Goal: Information Seeking & Learning: Learn about a topic

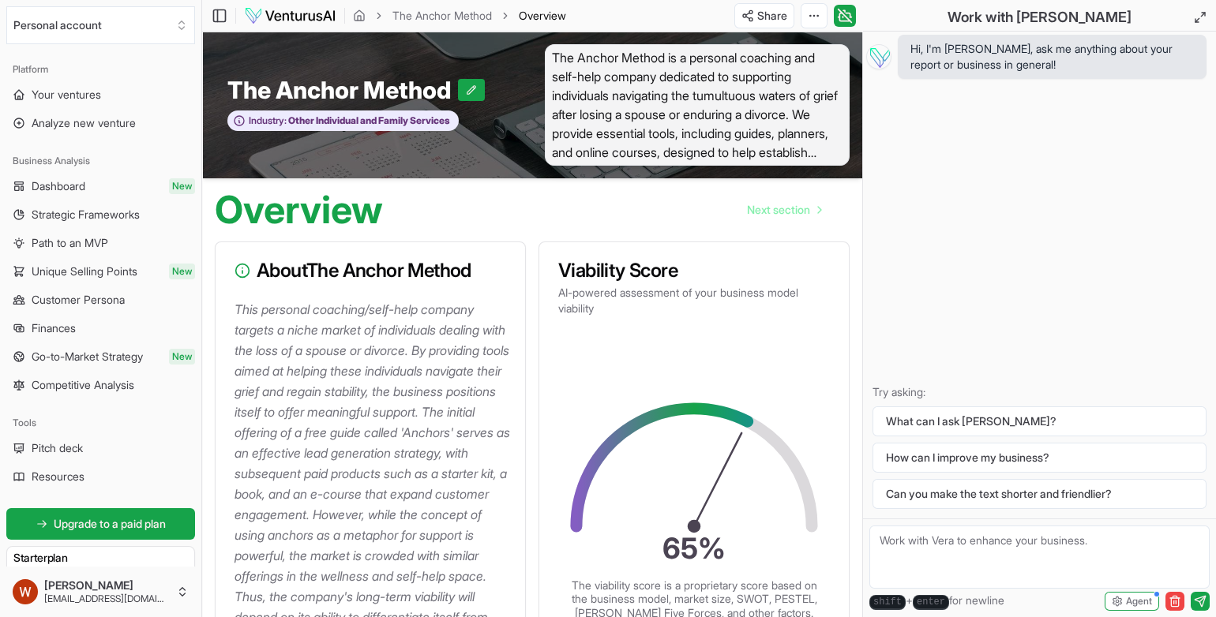
click at [467, 291] on div "About The Anchor Method" at bounding box center [370, 270] width 309 height 57
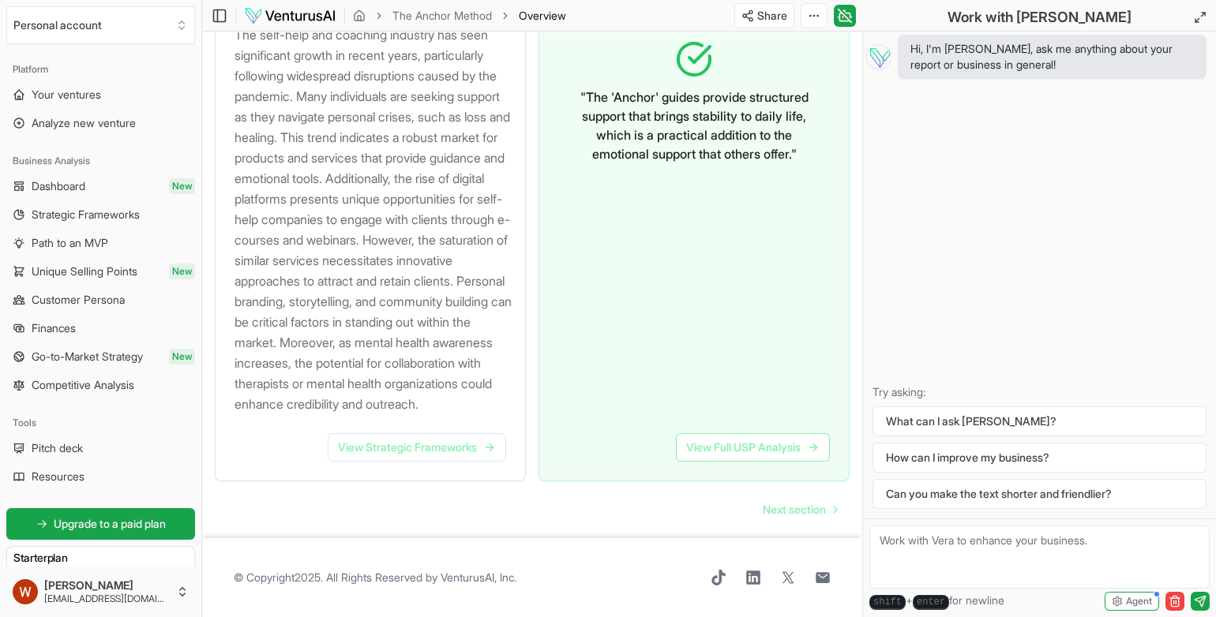
scroll to position [1851, 0]
click at [849, 20] on icon at bounding box center [844, 17] width 10 height 8
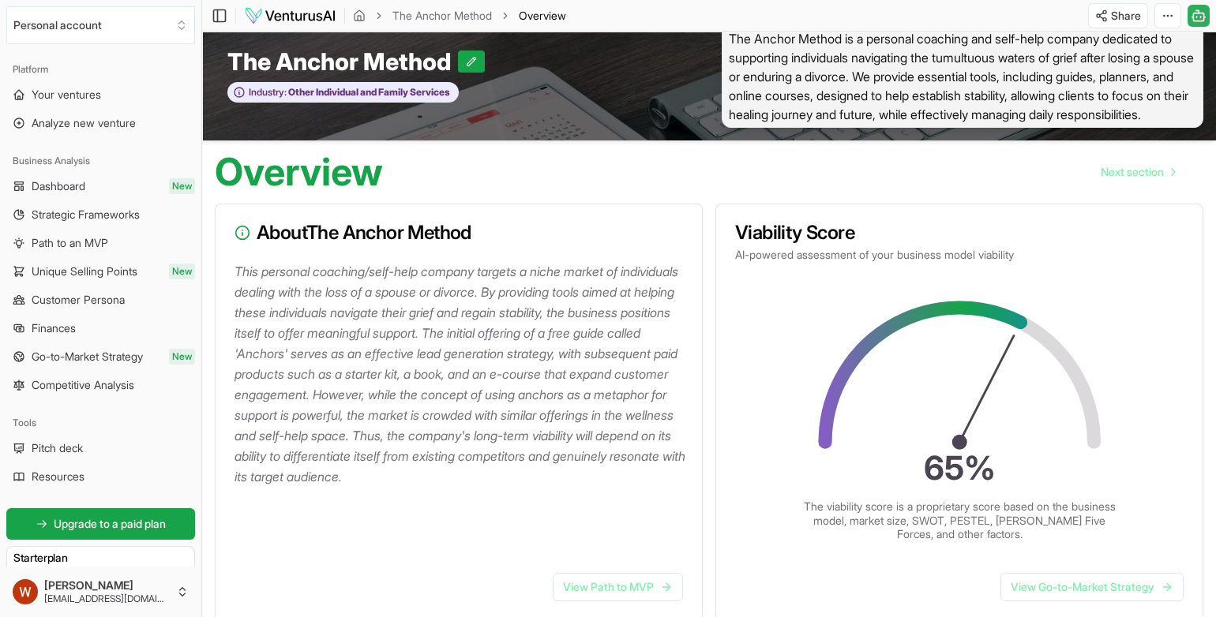
scroll to position [0, 0]
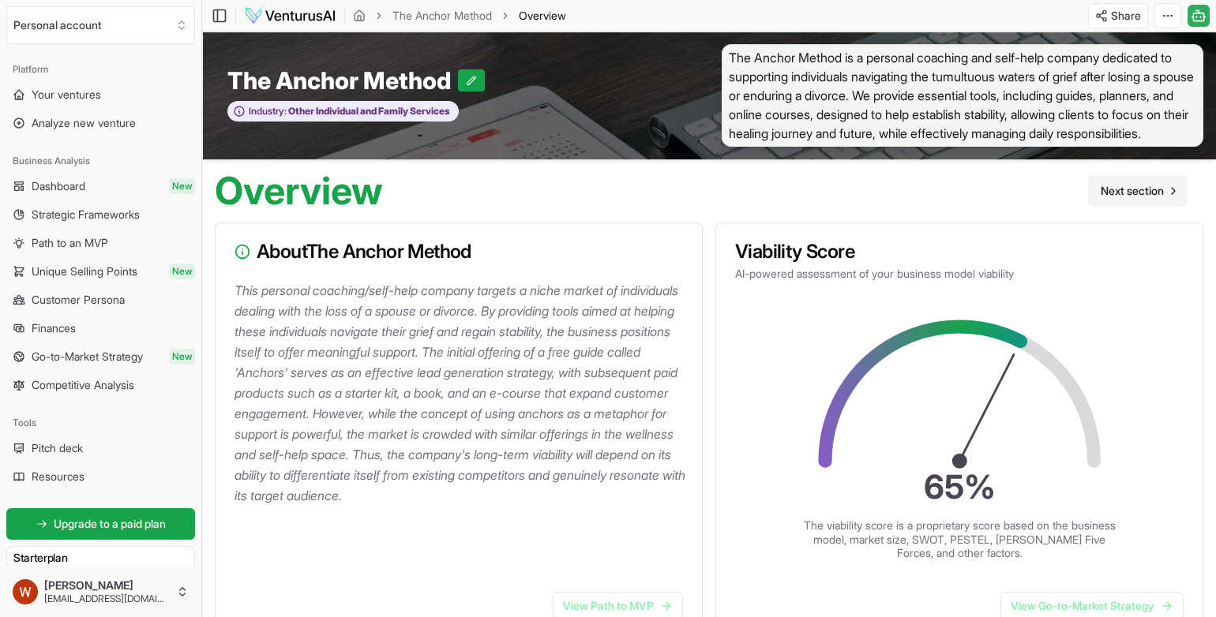
click at [1108, 199] on span "Next section" at bounding box center [1132, 191] width 63 height 16
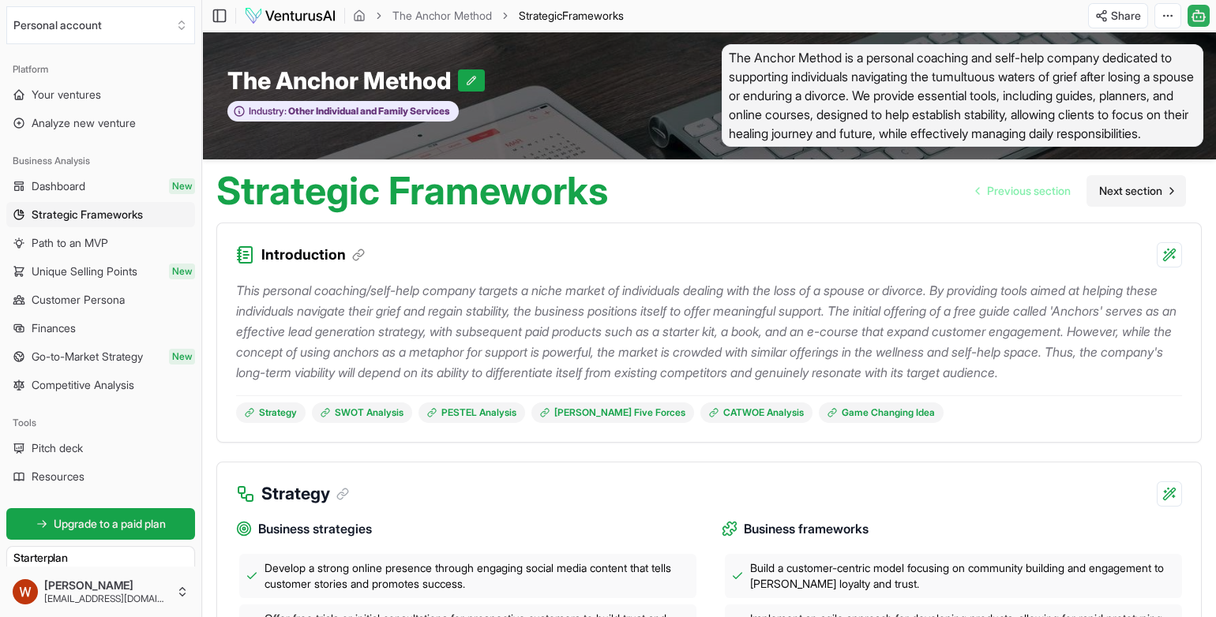
click at [1132, 199] on span "Next section" at bounding box center [1130, 191] width 63 height 16
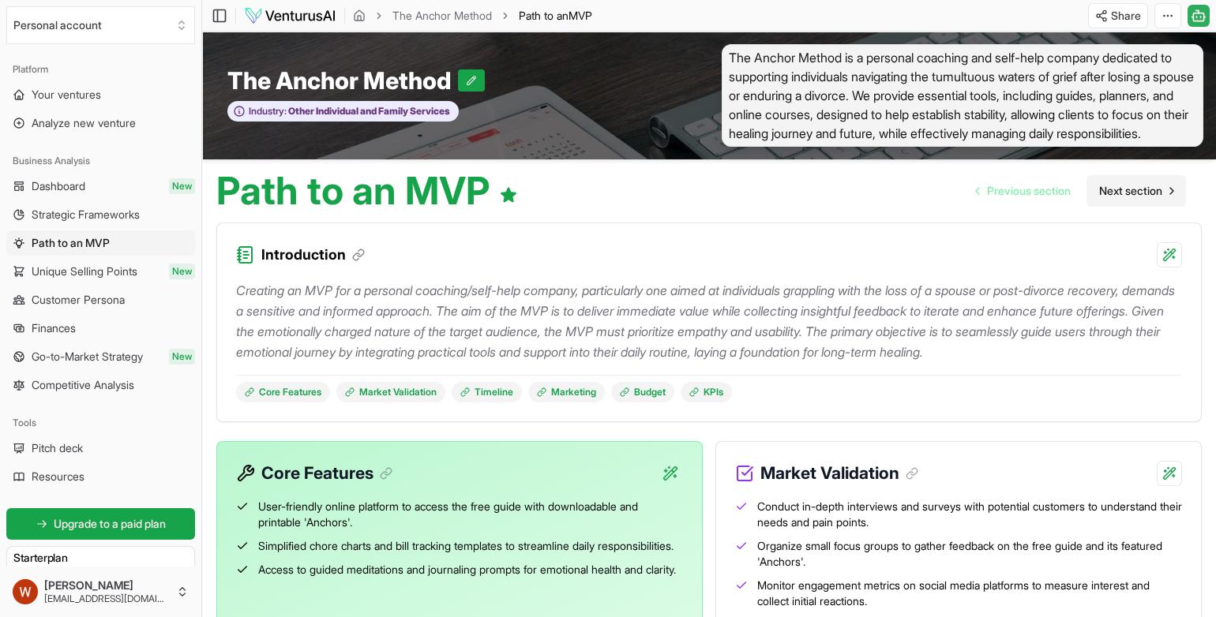
click at [1117, 199] on span "Next section" at bounding box center [1130, 191] width 63 height 16
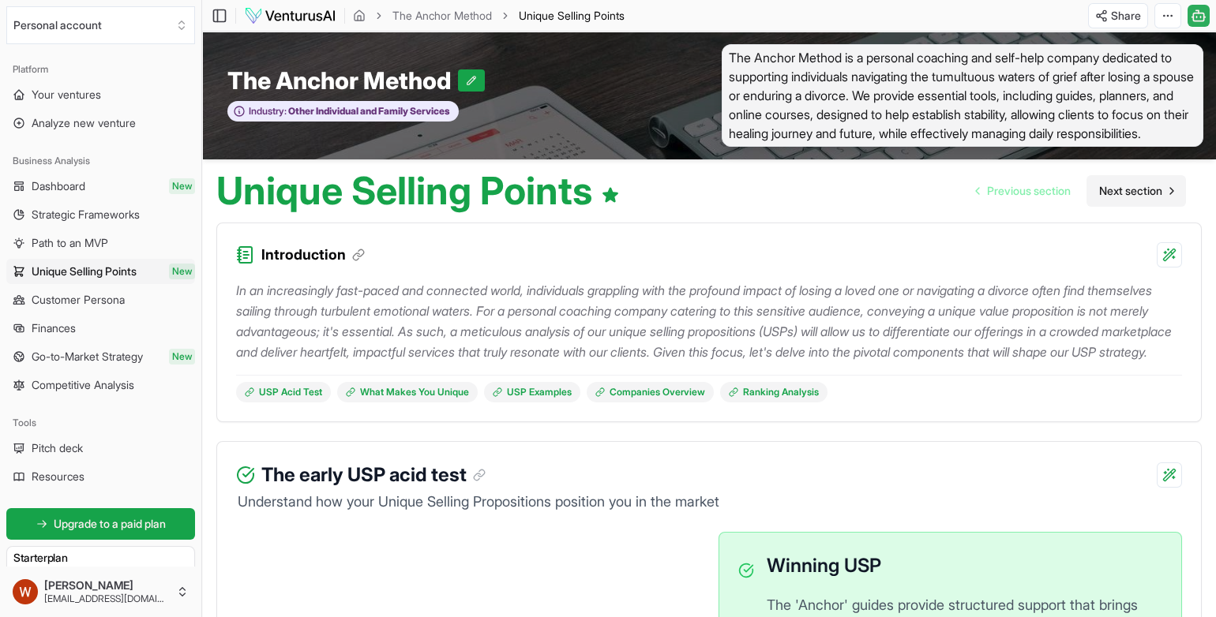
click at [1124, 199] on span "Next section" at bounding box center [1130, 191] width 63 height 16
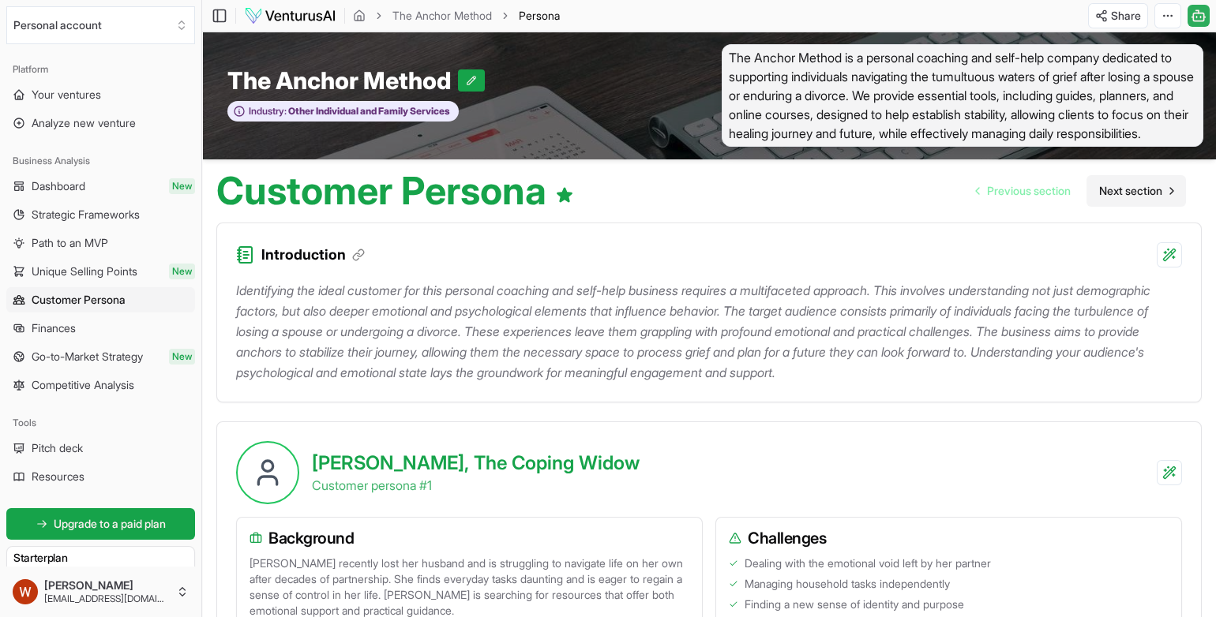
click at [1114, 199] on span "Next section" at bounding box center [1130, 191] width 63 height 16
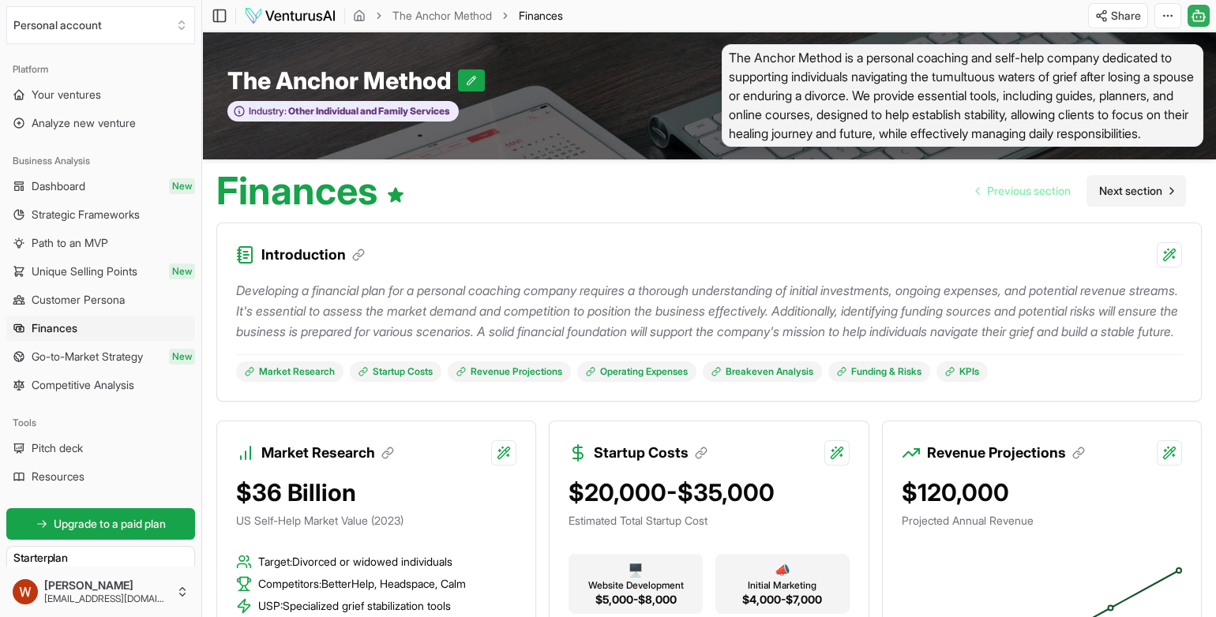
click at [1120, 199] on span "Next section" at bounding box center [1130, 191] width 63 height 16
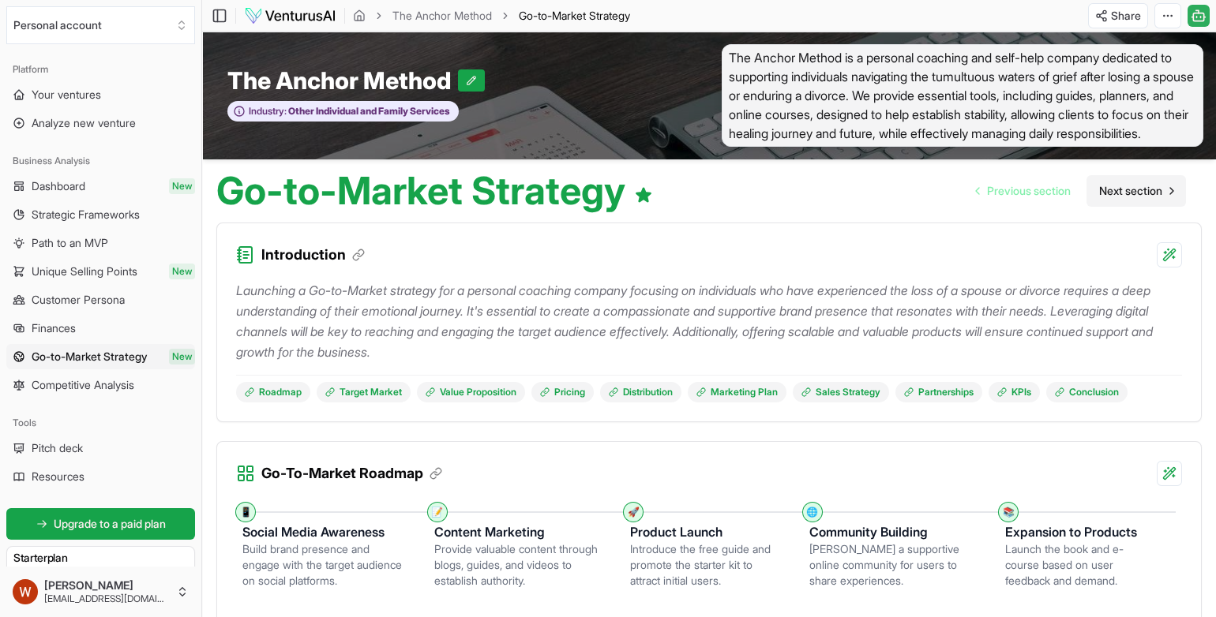
click at [1109, 197] on link "Next section" at bounding box center [1135, 191] width 99 height 32
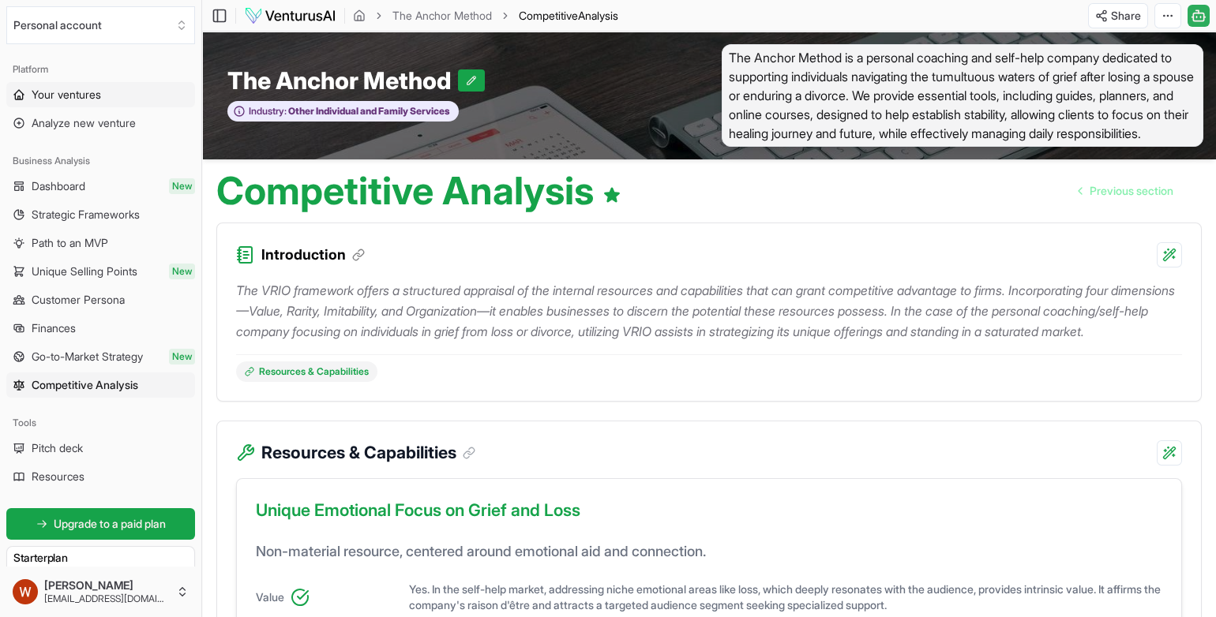
click at [46, 96] on span "Your ventures" at bounding box center [66, 95] width 69 height 16
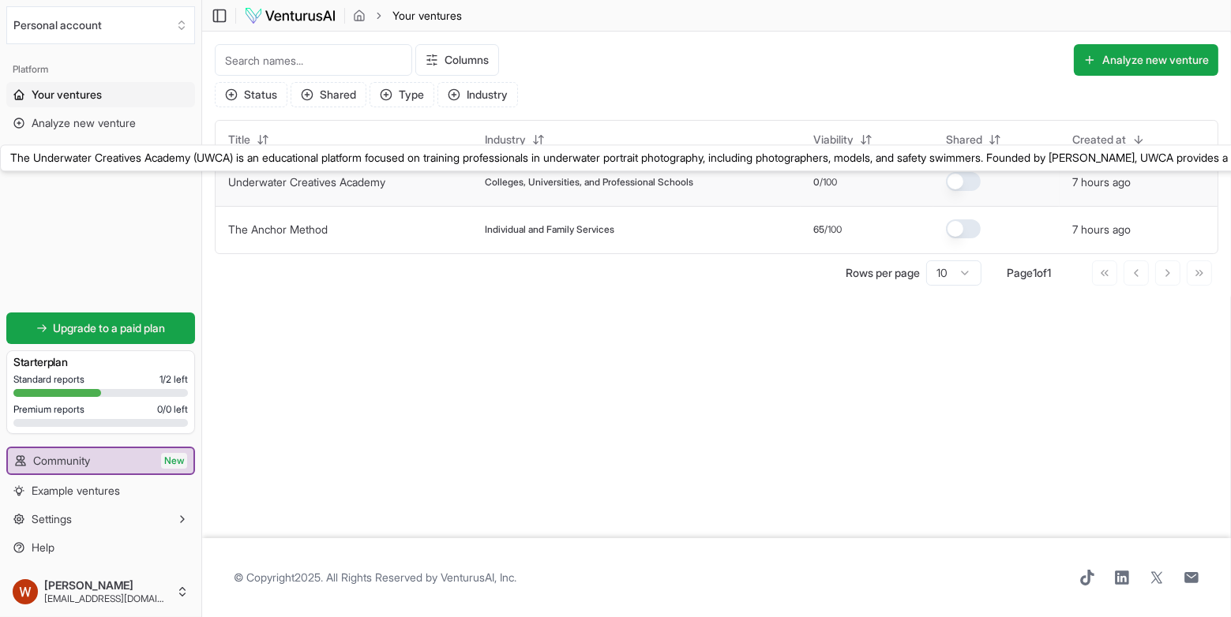
click at [261, 179] on link "Underwater Creatives Academy" at bounding box center [306, 181] width 157 height 13
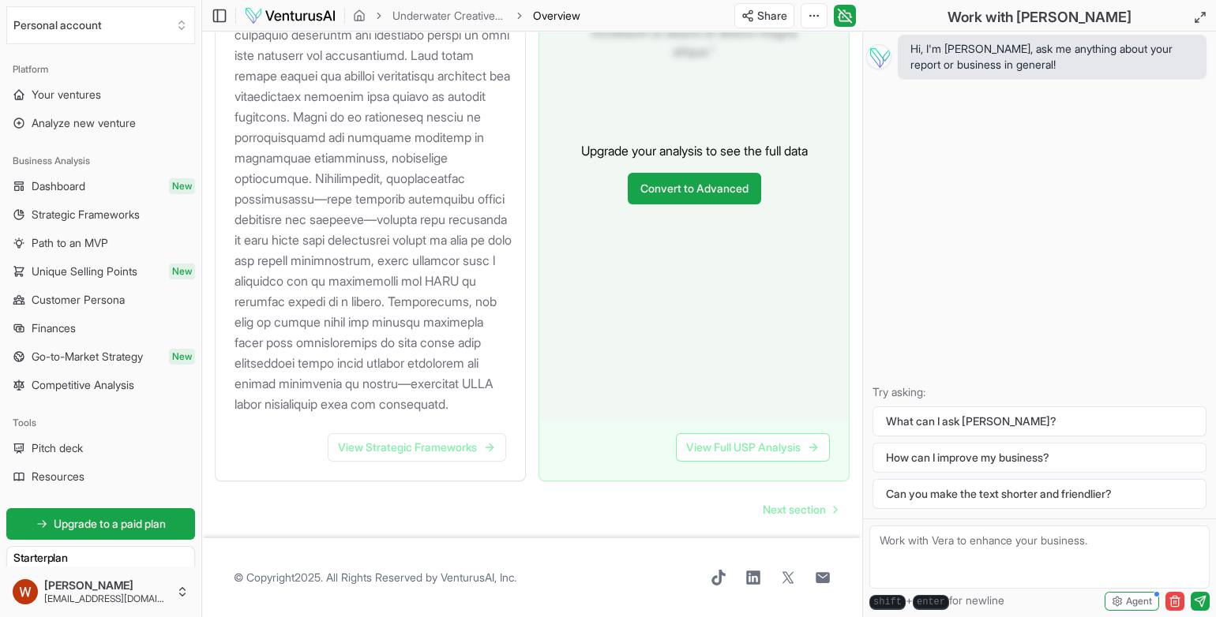
scroll to position [1952, 0]
click at [777, 512] on span "Next section" at bounding box center [794, 510] width 63 height 16
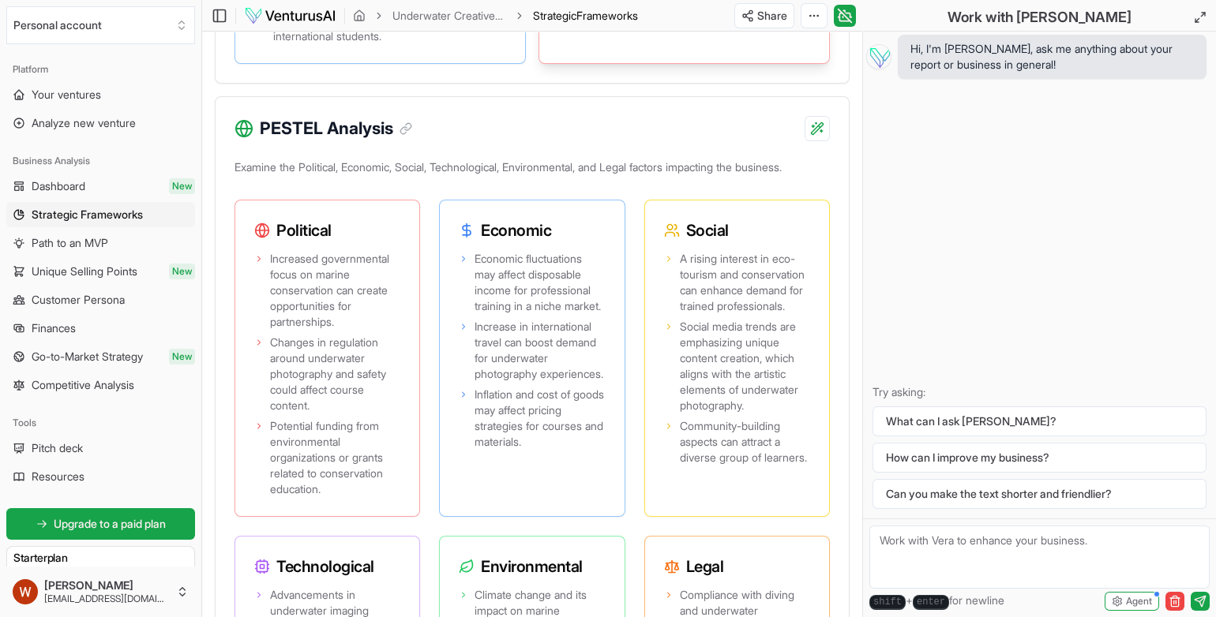
scroll to position [1607, 0]
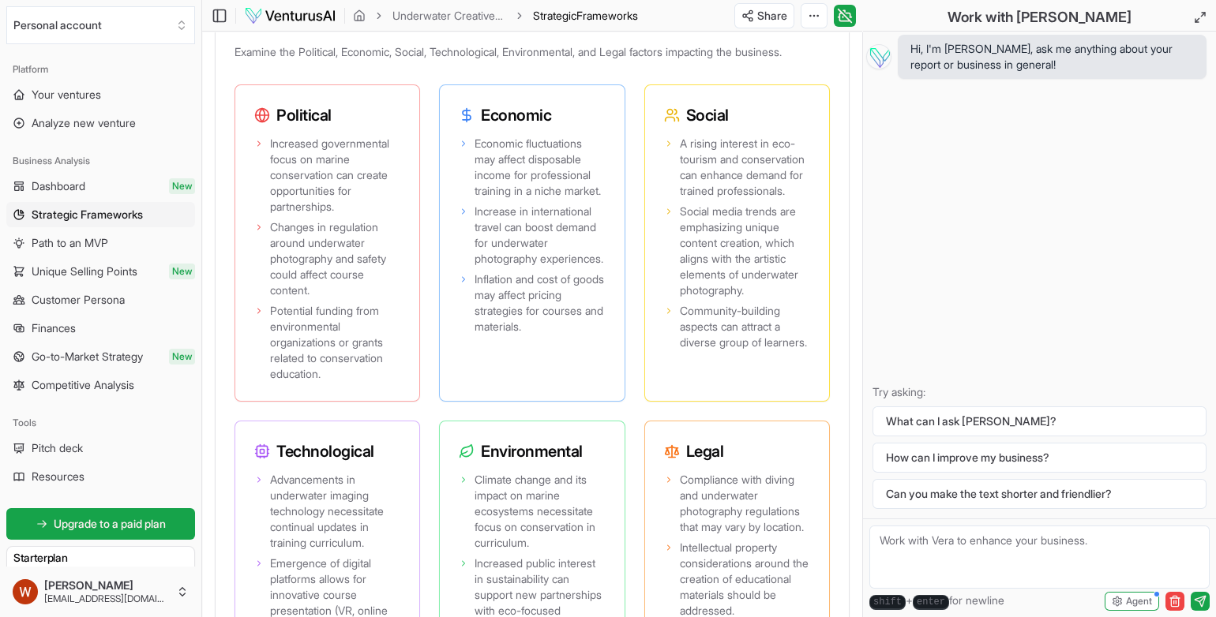
click at [690, 455] on h3 "Legal" at bounding box center [737, 452] width 146 height 22
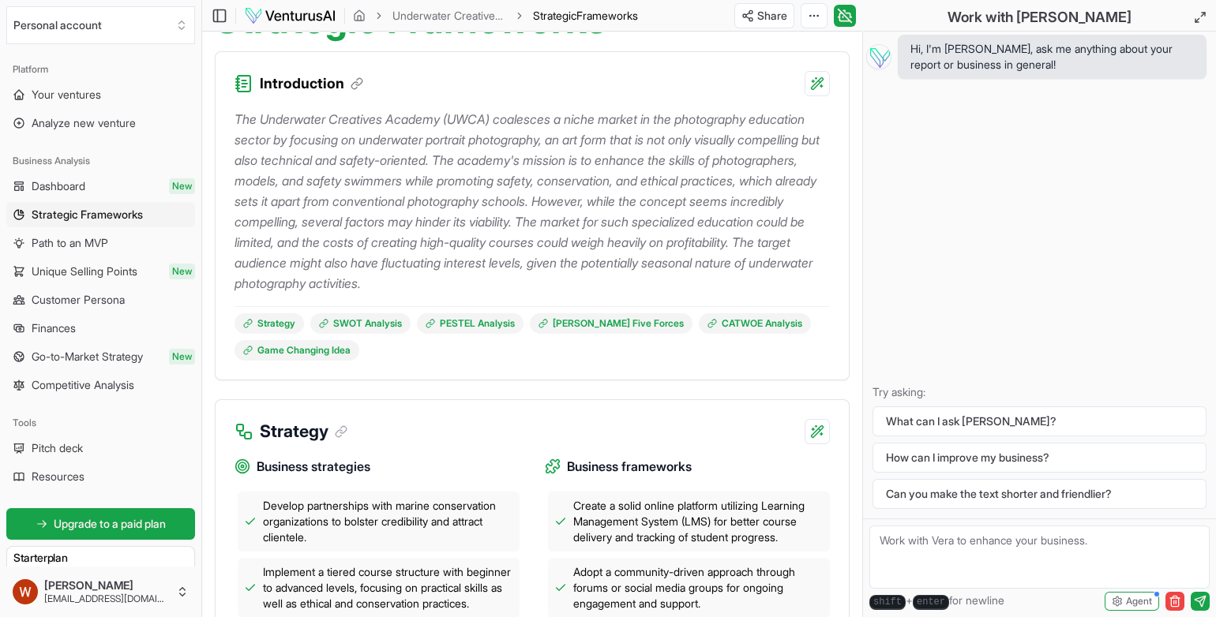
scroll to position [0, 0]
